Goal: Task Accomplishment & Management: Use online tool/utility

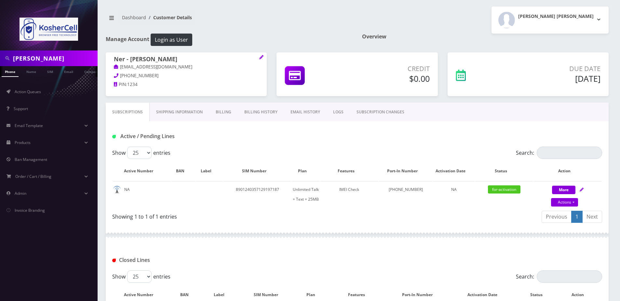
click at [48, 59] on input "Luchansky" at bounding box center [54, 58] width 83 height 12
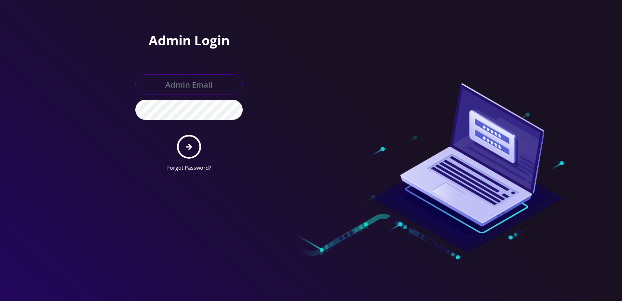
type input "[PERSON_NAME][EMAIL_ADDRESS][DOMAIN_NAME]"
click at [194, 151] on button "submit" at bounding box center [189, 147] width 24 height 24
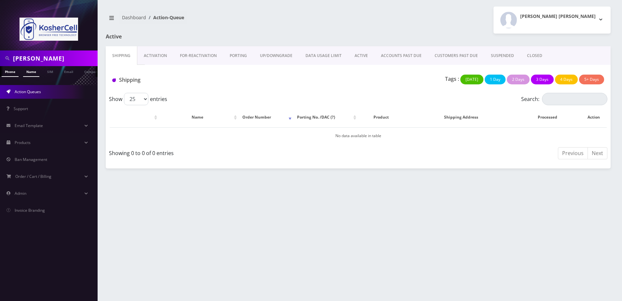
click at [34, 71] on link "Name" at bounding box center [31, 71] width 16 height 11
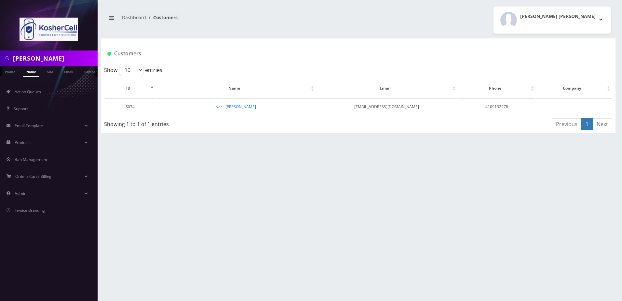
click at [59, 58] on input "[PERSON_NAME]" at bounding box center [54, 58] width 83 height 12
click at [59, 58] on input "Luchansky" at bounding box center [54, 58] width 83 height 12
type input "singer"
click at [220, 111] on td "Ner - [PERSON_NAME]" at bounding box center [225, 106] width 138 height 17
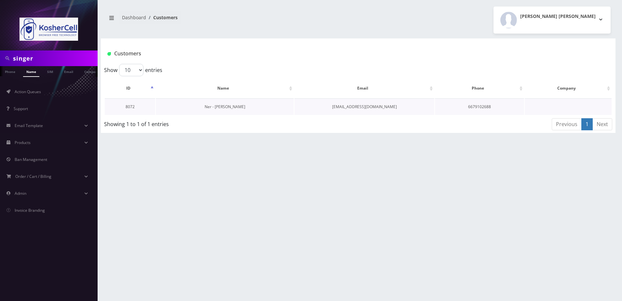
click at [227, 106] on link "Ner - [PERSON_NAME]" at bounding box center [225, 107] width 41 height 6
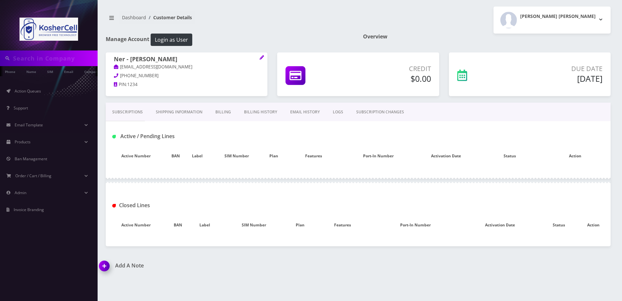
type input "singer"
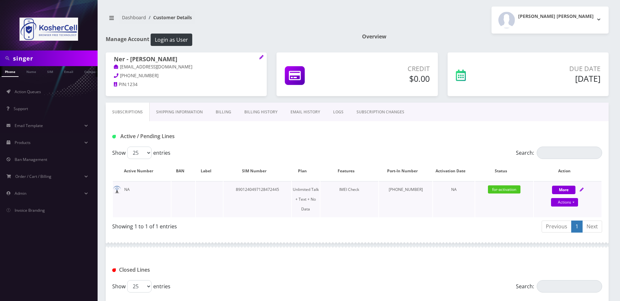
click at [584, 190] on icon at bounding box center [582, 189] width 4 height 4
select select "363"
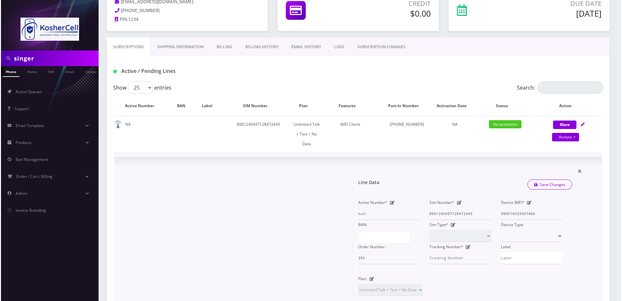
scroll to position [130, 0]
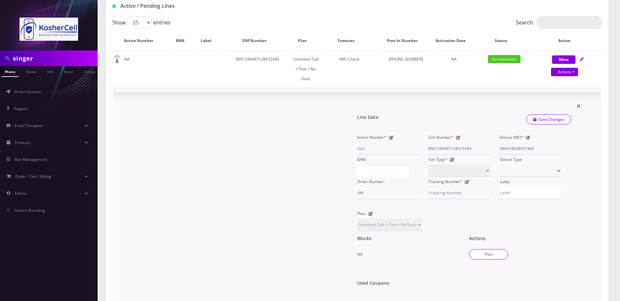
click at [491, 249] on button "Port" at bounding box center [488, 254] width 39 height 10
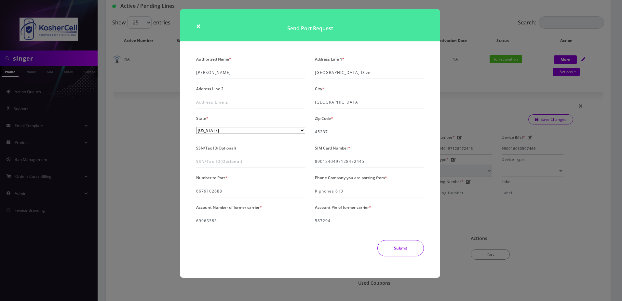
click at [394, 250] on button "Submit" at bounding box center [401, 248] width 47 height 16
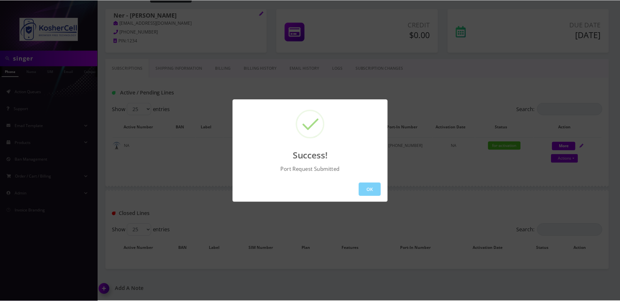
scroll to position [34, 0]
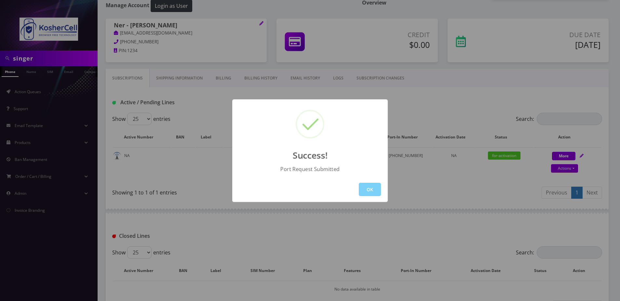
click at [458, 208] on div "Success! Port Request Submitted OK" at bounding box center [310, 150] width 620 height 301
